Goal: Task Accomplishment & Management: Manage account settings

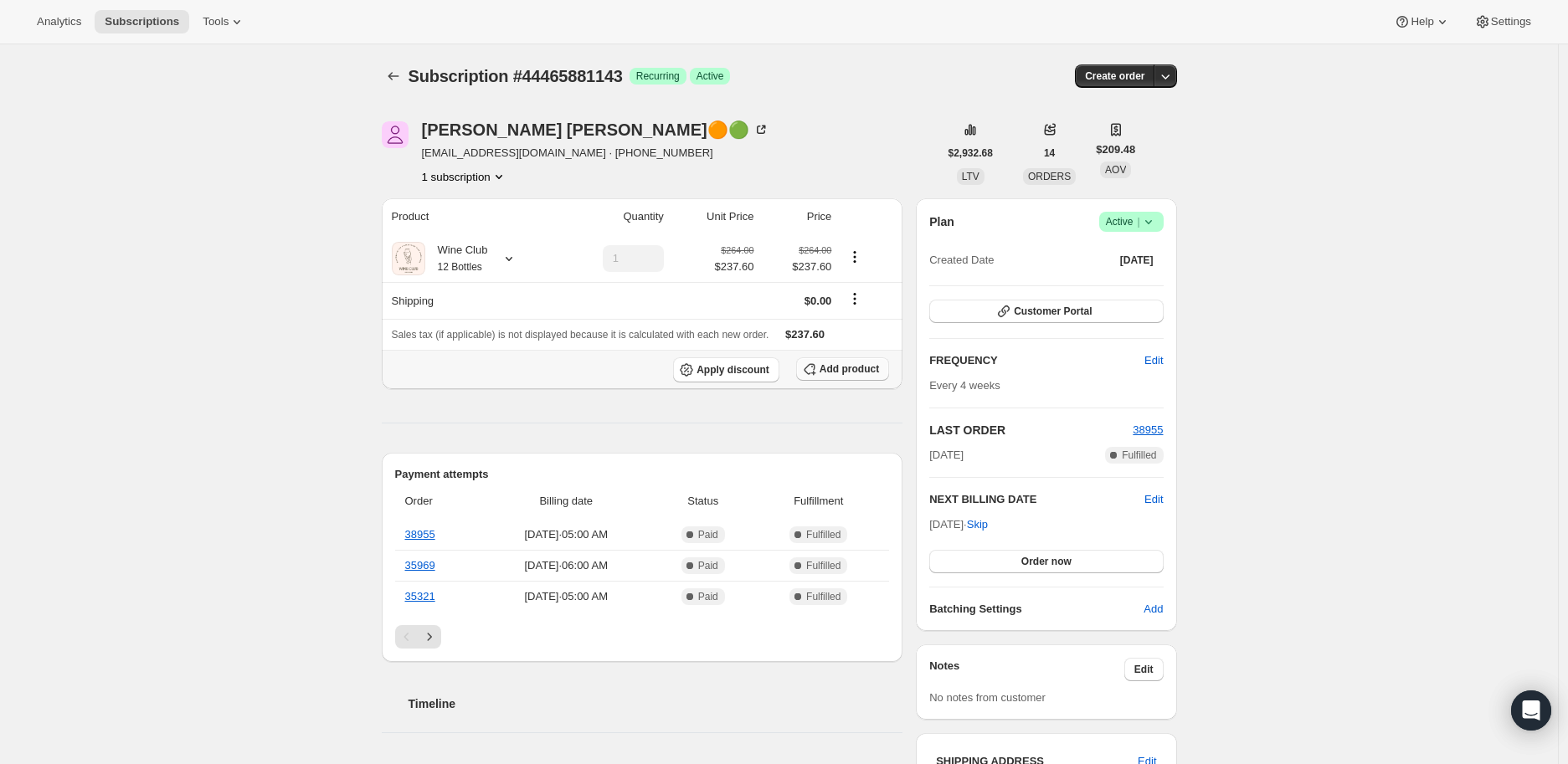
click at [834, 367] on span "Add product" at bounding box center [849, 369] width 59 height 14
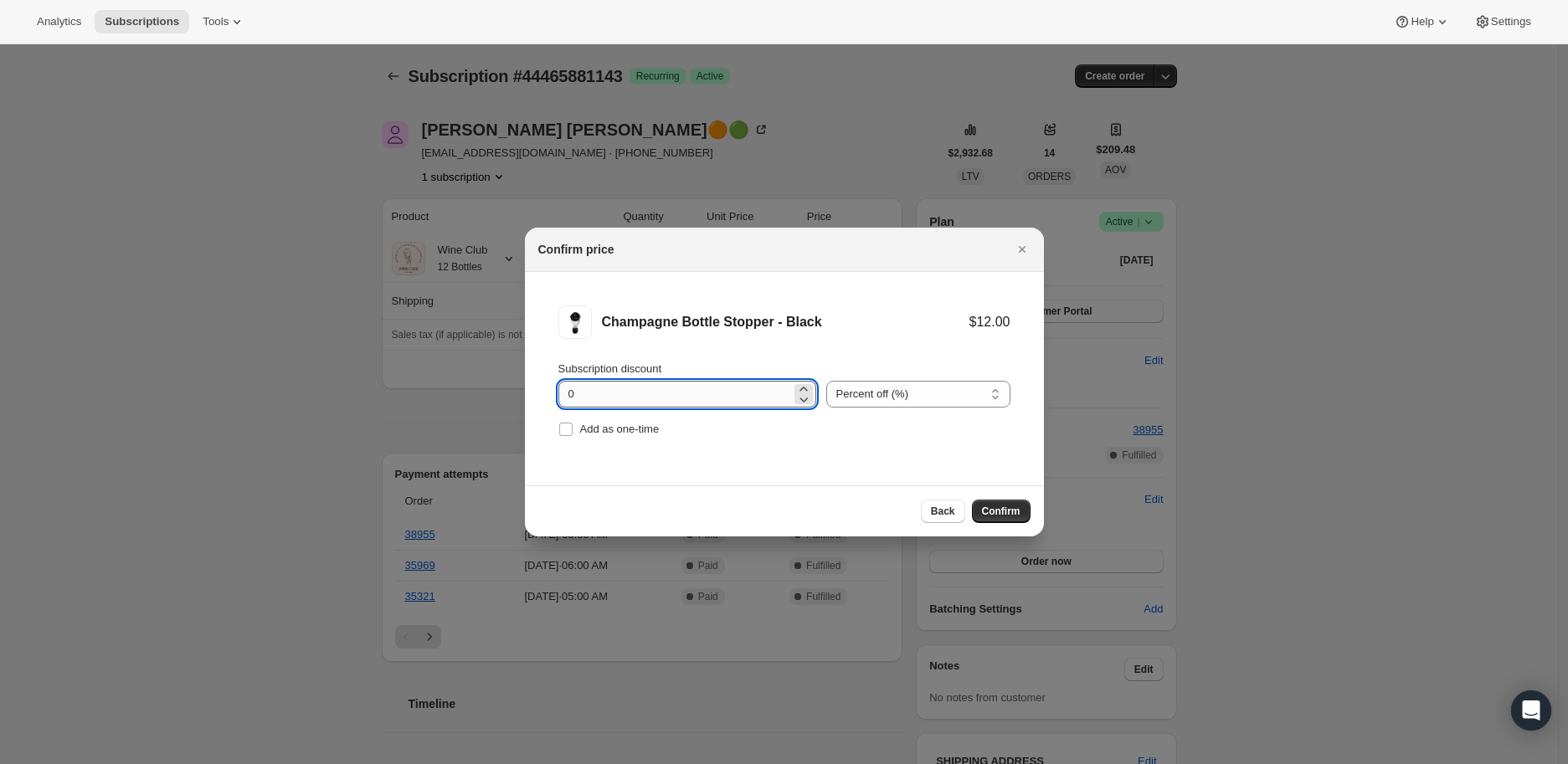
click at [764, 396] on input "0" at bounding box center [675, 393] width 233 height 26
type input "100"
click at [563, 433] on input "Add as one-time" at bounding box center [566, 429] width 14 height 14
checkbox input "true"
click at [1000, 509] on span "Confirm" at bounding box center [1001, 511] width 38 height 14
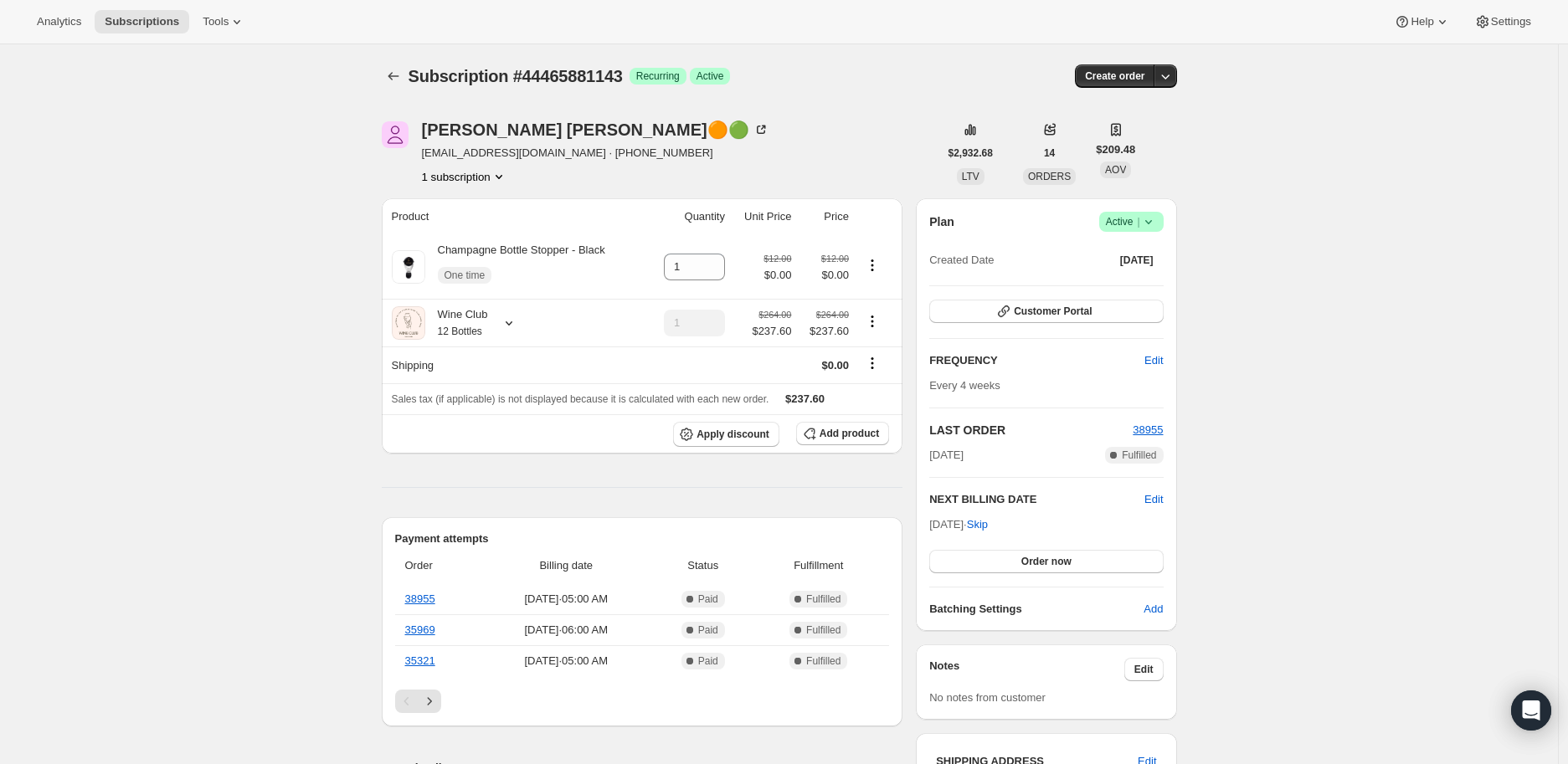
scroll to position [186, 0]
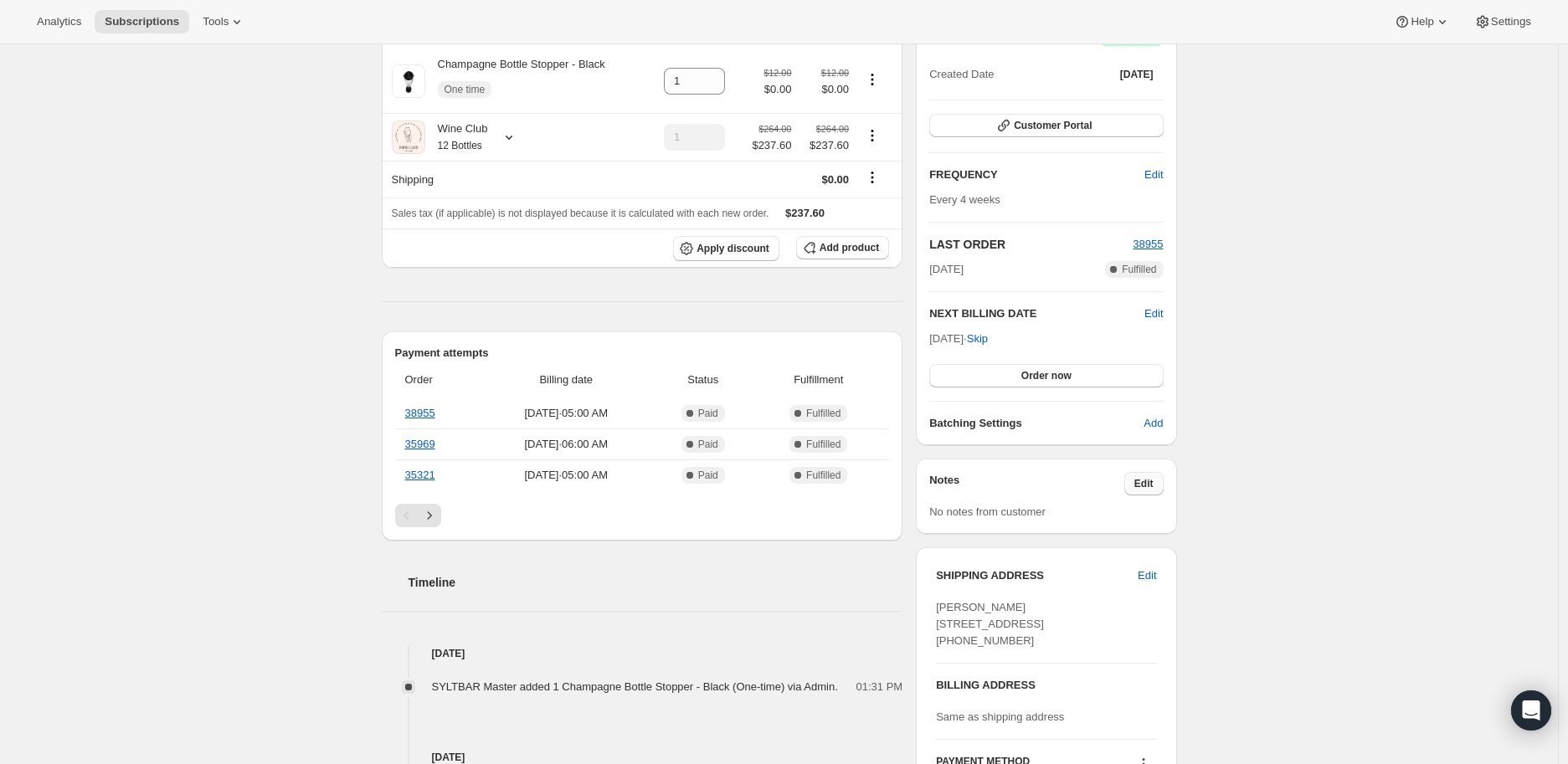
click at [1143, 481] on span "Edit" at bounding box center [1144, 483] width 19 height 14
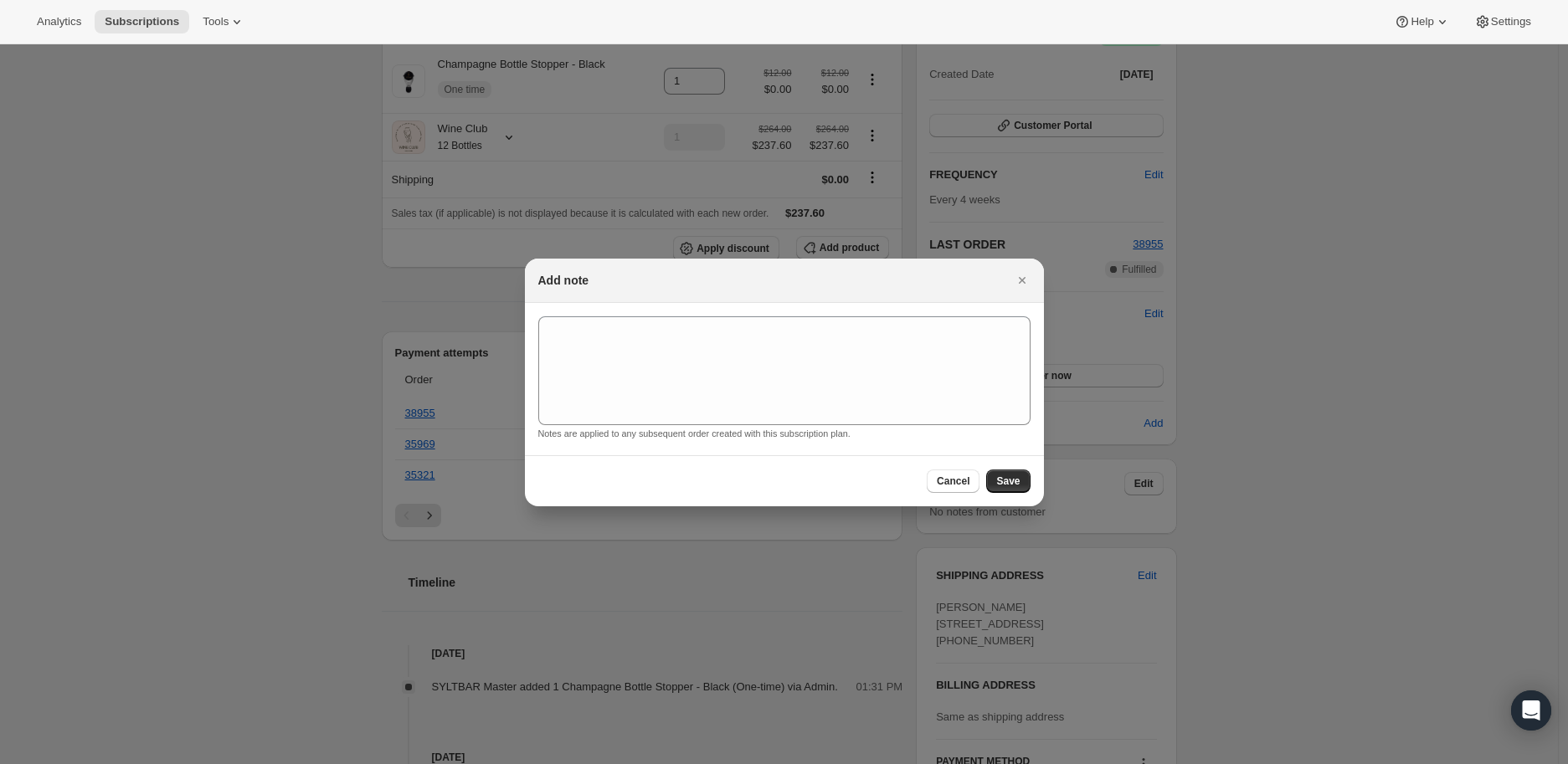
scroll to position [0, 0]
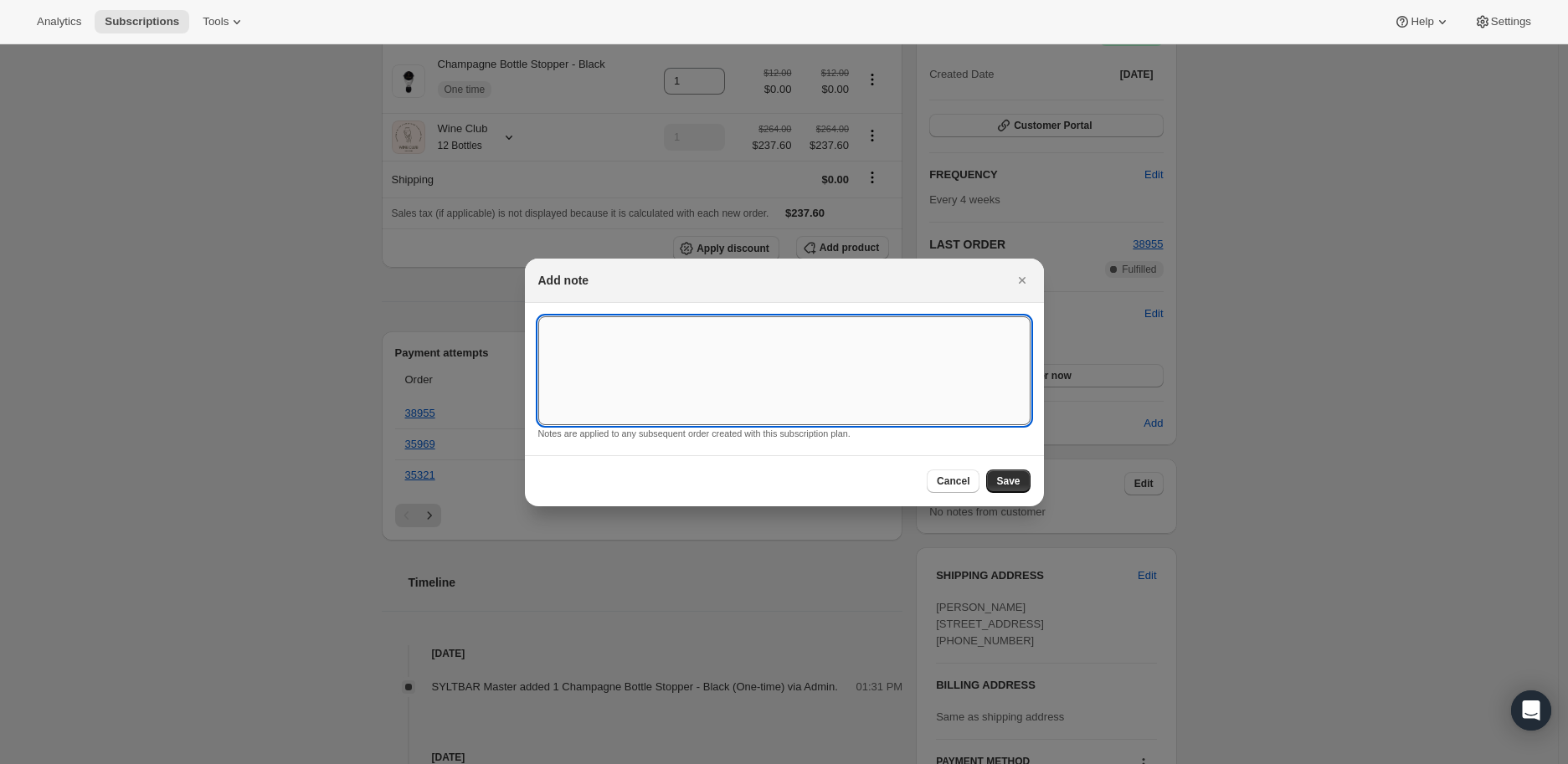
click at [576, 336] on textarea ":rgf:" at bounding box center [785, 371] width 492 height 109
paste textarea "Dear [PERSON_NAME], We want to thank you for your consistent support, and we tr…"
click at [751, 367] on textarea "Dear [PERSON_NAME], We want to thank you for your consistent support, and we tr…" at bounding box center [785, 371] width 492 height 109
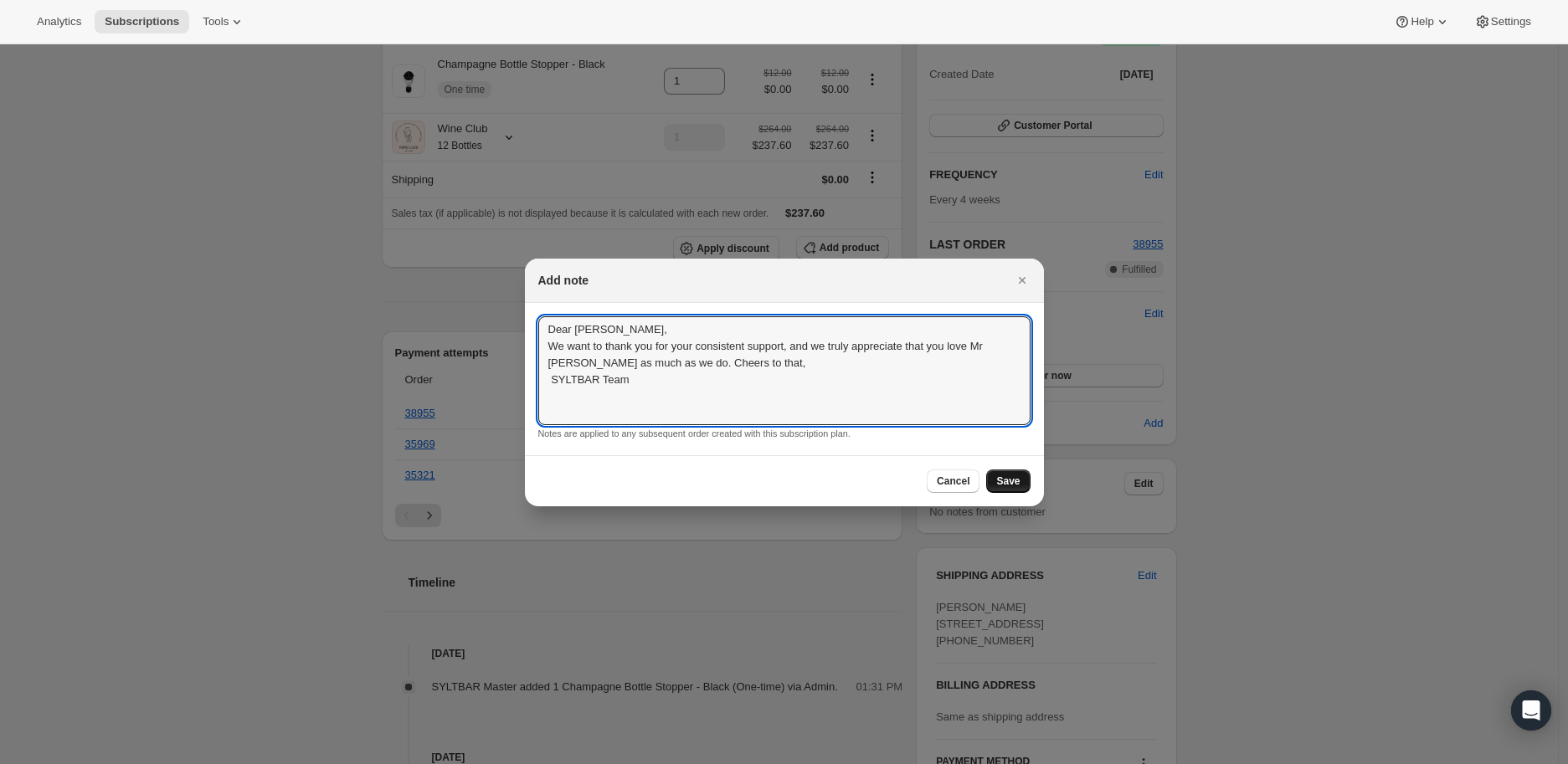
type textarea "Dear [PERSON_NAME], We want to thank you for your consistent support, and we tr…"
click at [994, 478] on button "Save" at bounding box center [1008, 481] width 44 height 24
